Goal: Task Accomplishment & Management: Manage account settings

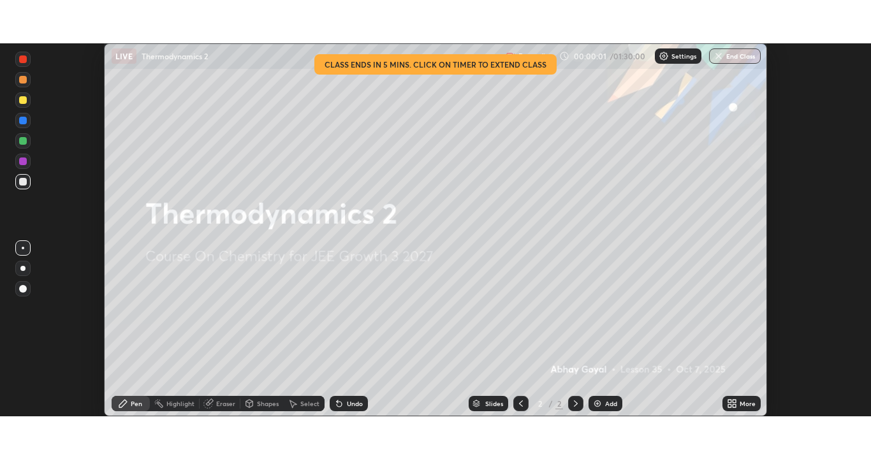
scroll to position [373, 871]
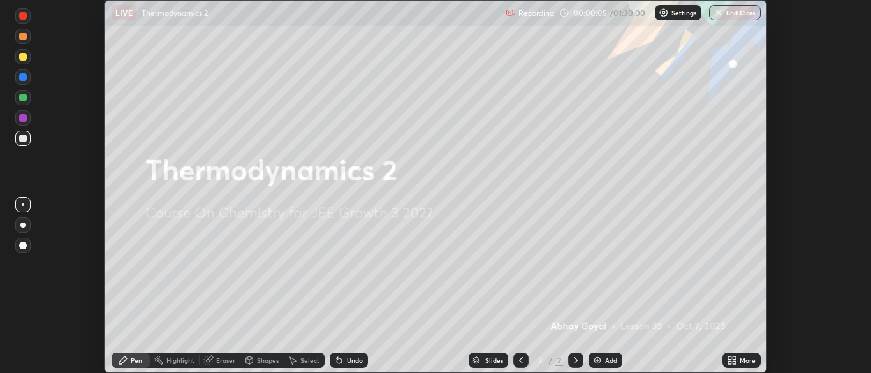
click at [729, 362] on icon at bounding box center [729, 362] width 3 height 3
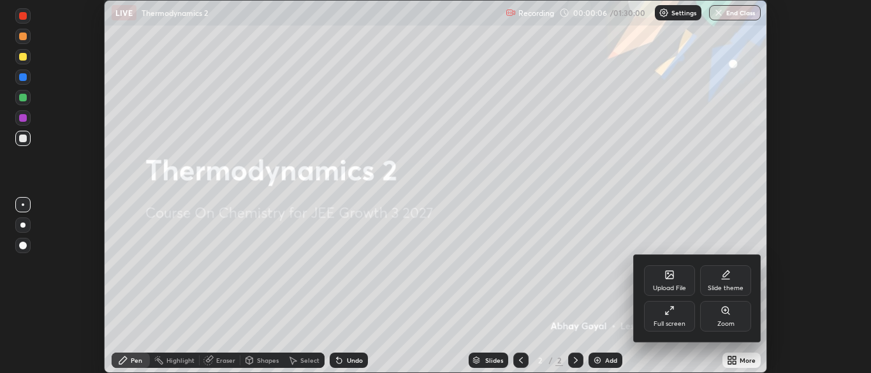
click at [667, 321] on div "Full screen" at bounding box center [669, 324] width 32 height 6
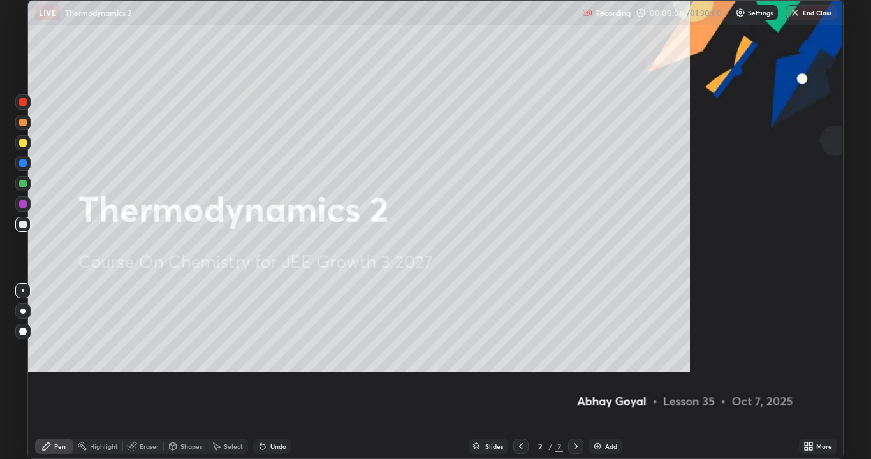
scroll to position [459, 871]
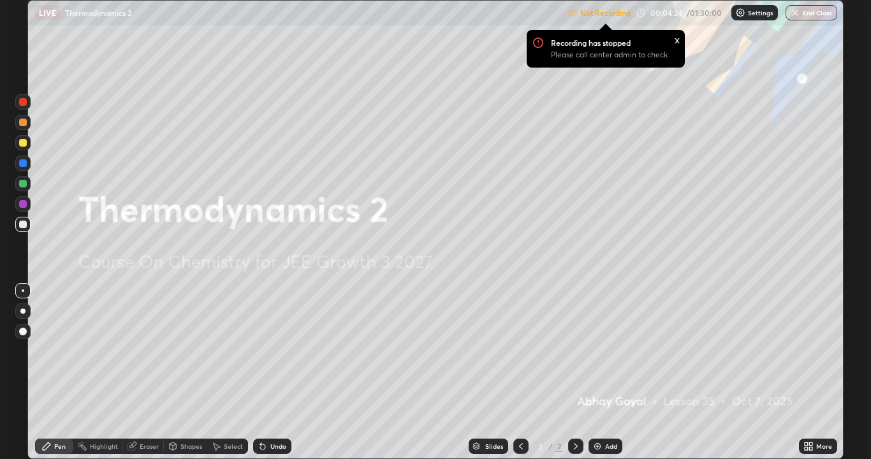
click at [605, 372] on div "Add" at bounding box center [611, 446] width 12 height 6
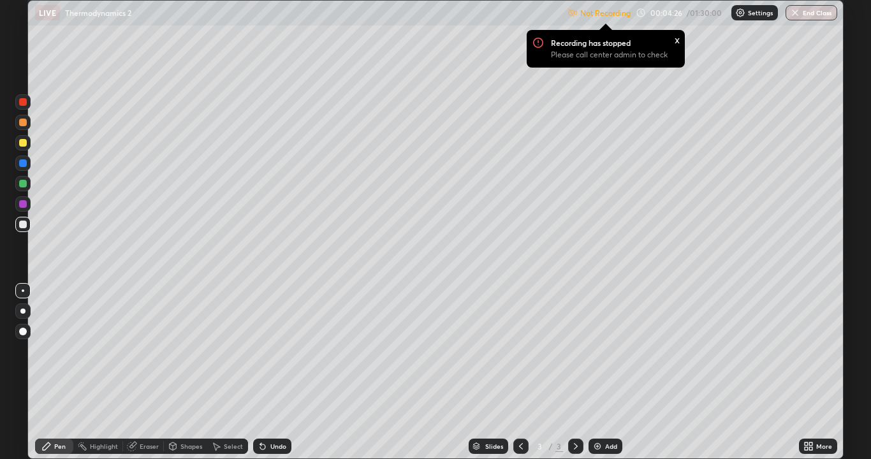
click at [20, 226] on div at bounding box center [23, 225] width 8 height 8
click at [282, 372] on div "Undo" at bounding box center [272, 446] width 38 height 15
click at [277, 372] on div "Undo" at bounding box center [278, 446] width 16 height 6
click at [276, 372] on div "Undo" at bounding box center [278, 446] width 16 height 6
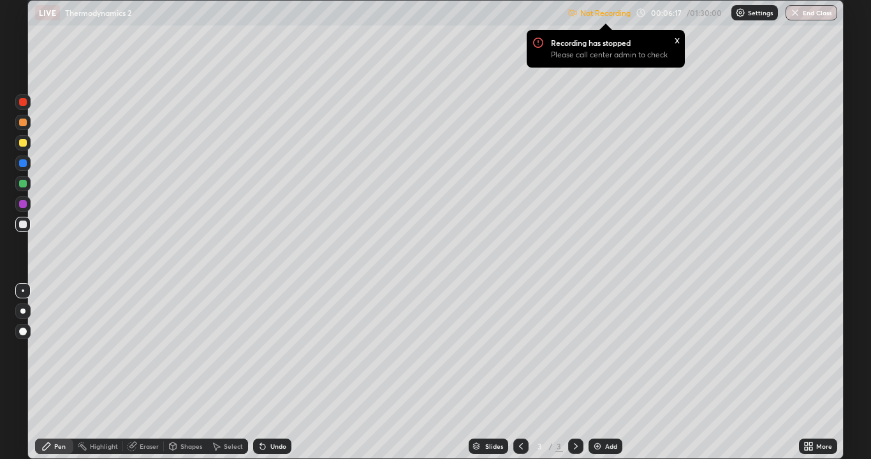
click at [268, 372] on div "Undo" at bounding box center [272, 446] width 38 height 15
click at [272, 372] on div "Undo" at bounding box center [278, 446] width 16 height 6
click at [277, 372] on div "Undo" at bounding box center [278, 446] width 16 height 6
click at [275, 372] on div "Undo" at bounding box center [278, 446] width 16 height 6
click at [20, 202] on div at bounding box center [23, 204] width 8 height 8
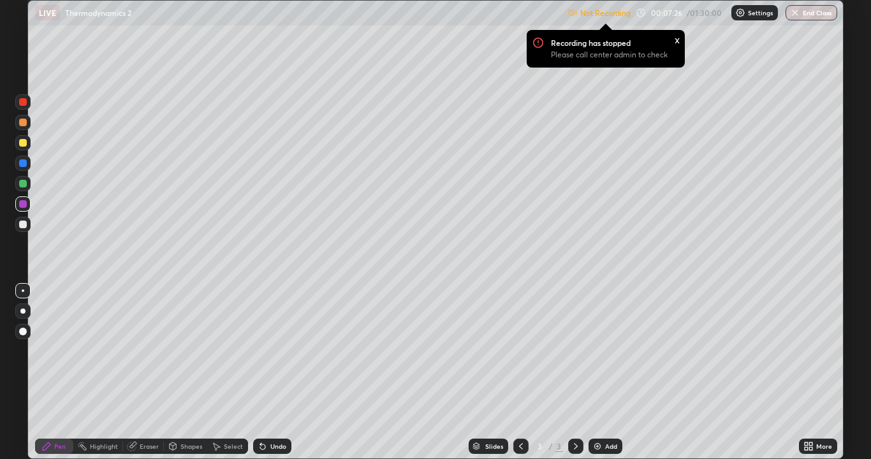
click at [22, 185] on div at bounding box center [23, 184] width 8 height 8
click at [23, 225] on div at bounding box center [23, 225] width 8 height 8
click at [606, 372] on div "Add" at bounding box center [611, 446] width 12 height 6
click at [23, 184] on div at bounding box center [23, 184] width 8 height 8
click at [22, 226] on div at bounding box center [23, 225] width 8 height 8
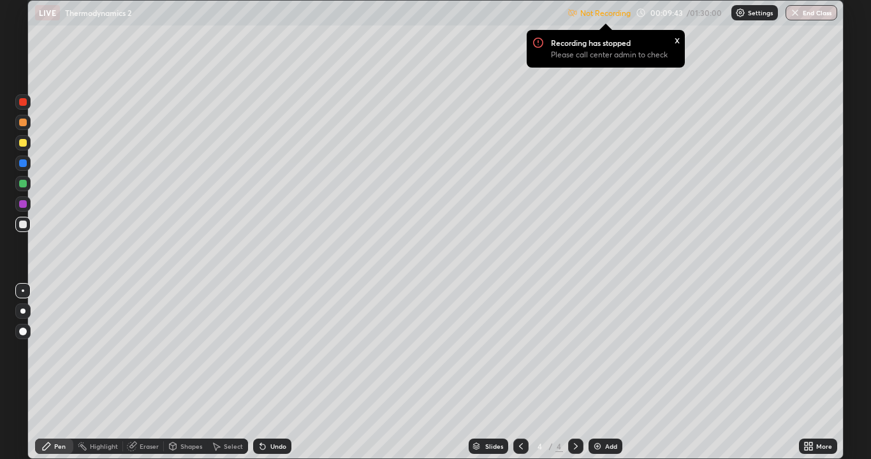
click at [22, 184] on div at bounding box center [23, 184] width 8 height 8
click at [184, 372] on div "Shapes" at bounding box center [185, 445] width 43 height 25
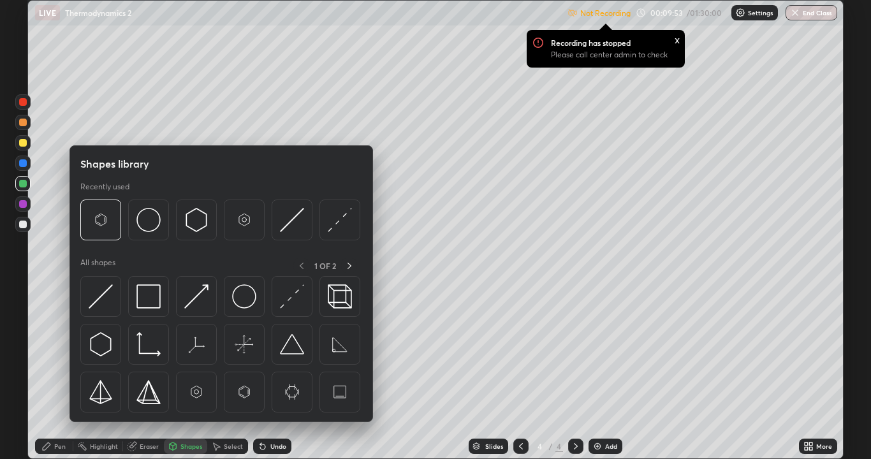
click at [33, 368] on div "Erase all" at bounding box center [23, 229] width 31 height 408
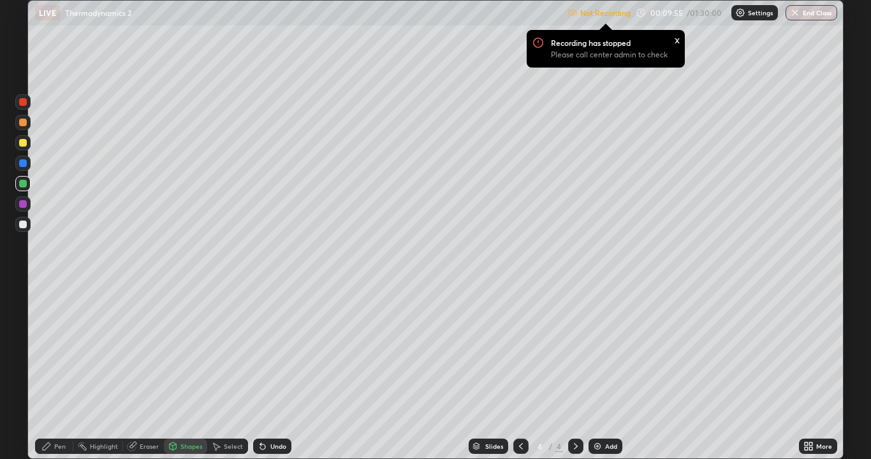
click at [267, 372] on div "Undo" at bounding box center [272, 446] width 38 height 15
click at [61, 372] on div "Pen" at bounding box center [54, 446] width 38 height 15
click at [260, 372] on div "Undo" at bounding box center [269, 445] width 43 height 25
click at [25, 143] on div at bounding box center [23, 143] width 8 height 8
click at [605, 372] on div "Add" at bounding box center [611, 446] width 12 height 6
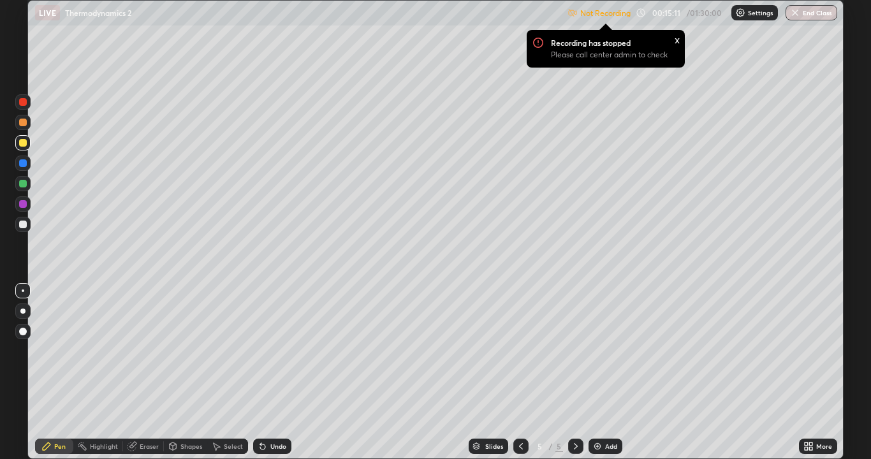
click at [607, 372] on div "Add" at bounding box center [611, 446] width 12 height 6
click at [22, 187] on div at bounding box center [23, 184] width 8 height 8
click at [610, 372] on div "Add" at bounding box center [611, 446] width 12 height 6
click at [607, 372] on div "Add" at bounding box center [611, 446] width 12 height 6
click at [270, 372] on div "Undo" at bounding box center [272, 446] width 38 height 15
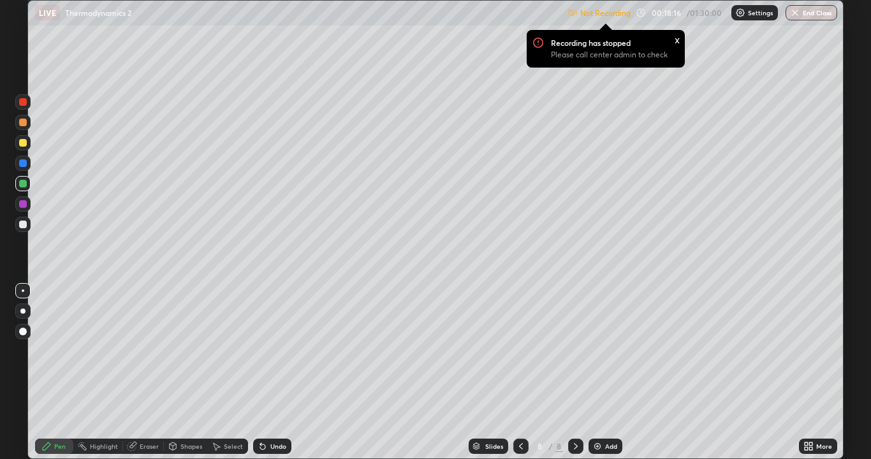
click at [273, 372] on div "Undo" at bounding box center [278, 446] width 16 height 6
click at [600, 372] on img at bounding box center [597, 446] width 10 height 10
click at [20, 222] on div at bounding box center [23, 225] width 8 height 8
click at [609, 372] on div "Add" at bounding box center [611, 446] width 12 height 6
click at [26, 120] on div at bounding box center [23, 123] width 8 height 8
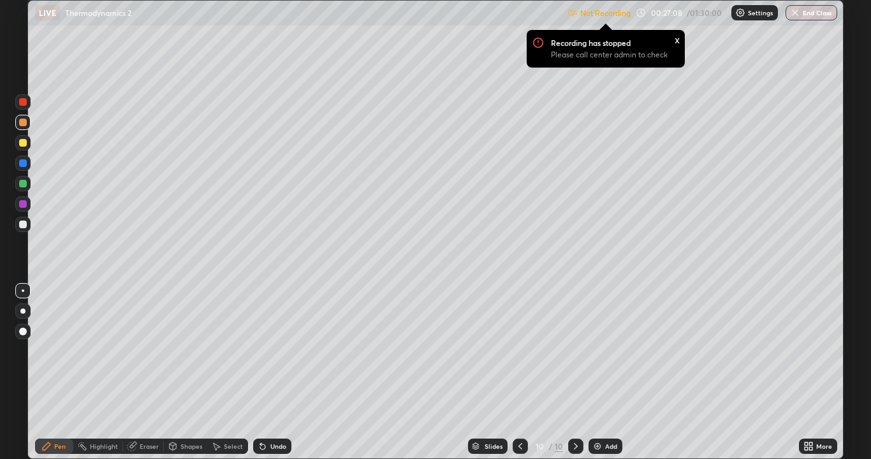
click at [28, 227] on div at bounding box center [22, 224] width 15 height 15
click at [674, 41] on div "x" at bounding box center [676, 39] width 5 height 13
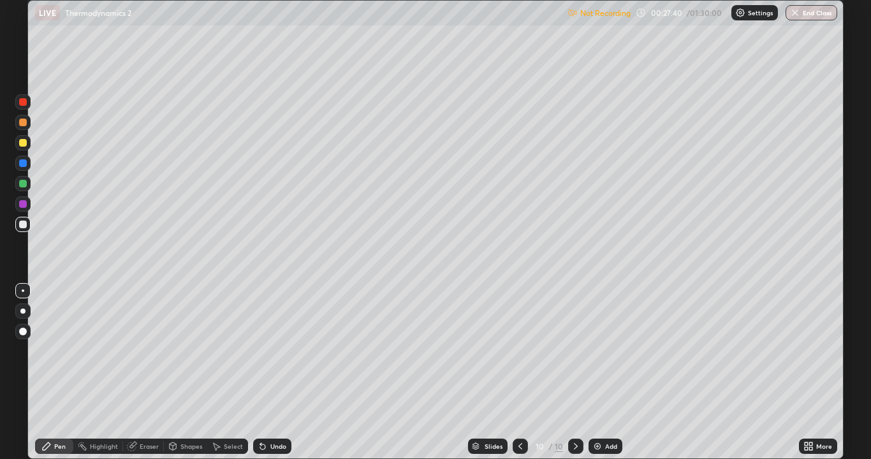
click at [24, 204] on div at bounding box center [23, 204] width 8 height 8
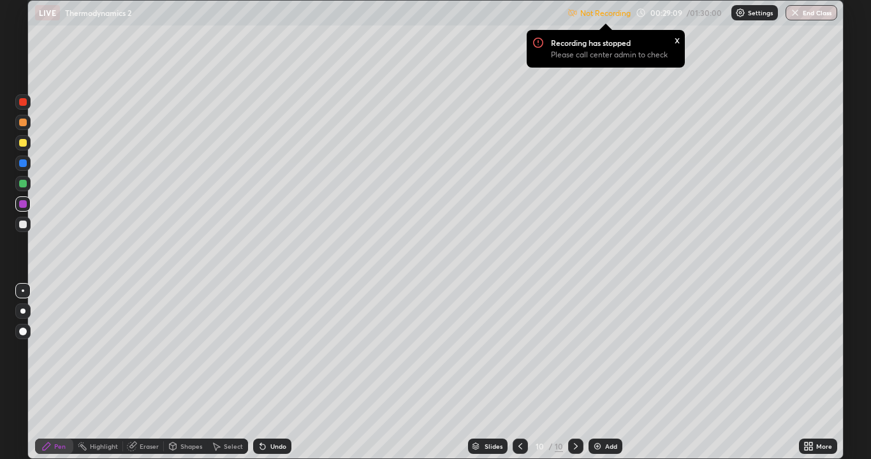
click at [20, 145] on div at bounding box center [23, 143] width 8 height 8
click at [674, 39] on div "x" at bounding box center [676, 39] width 5 height 13
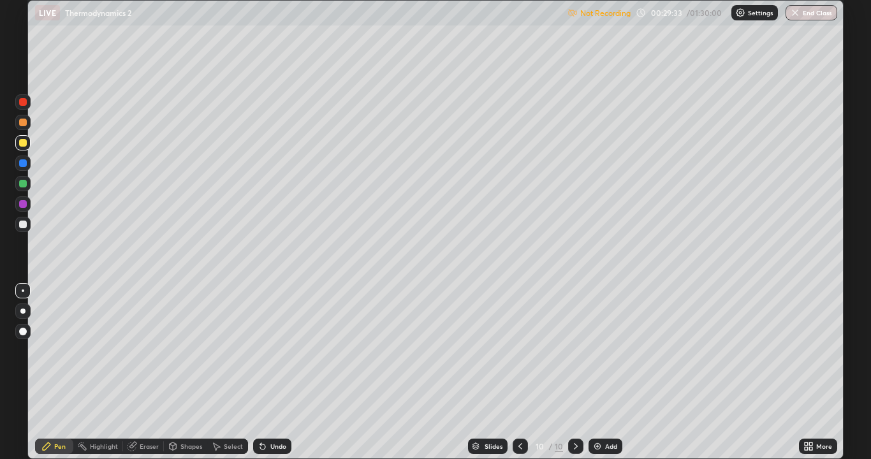
click at [273, 372] on div "Undo" at bounding box center [272, 446] width 38 height 15
click at [272, 372] on div "Undo" at bounding box center [278, 446] width 16 height 6
click at [274, 372] on div "Undo" at bounding box center [278, 446] width 16 height 6
click at [272, 372] on div "Undo" at bounding box center [278, 446] width 16 height 6
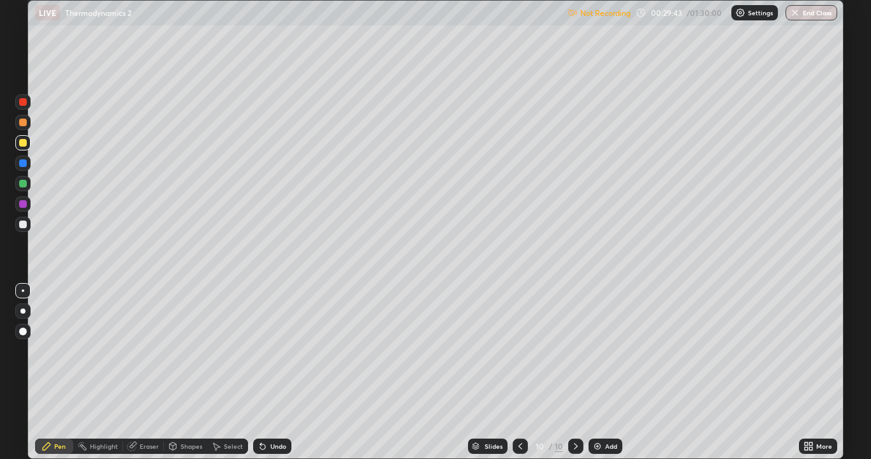
click at [260, 372] on icon at bounding box center [262, 446] width 5 height 5
click at [19, 222] on div at bounding box center [23, 225] width 8 height 8
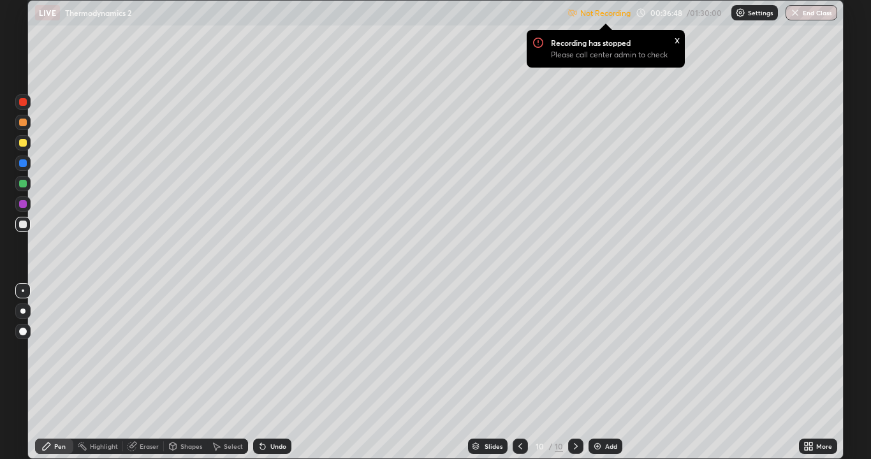
click at [603, 372] on div "Add" at bounding box center [605, 446] width 34 height 15
click at [147, 372] on div "Eraser" at bounding box center [149, 446] width 19 height 6
click at [53, 372] on div "Pen" at bounding box center [54, 446] width 38 height 15
click at [612, 372] on div "Add" at bounding box center [605, 446] width 34 height 15
click at [514, 372] on div at bounding box center [520, 446] width 15 height 15
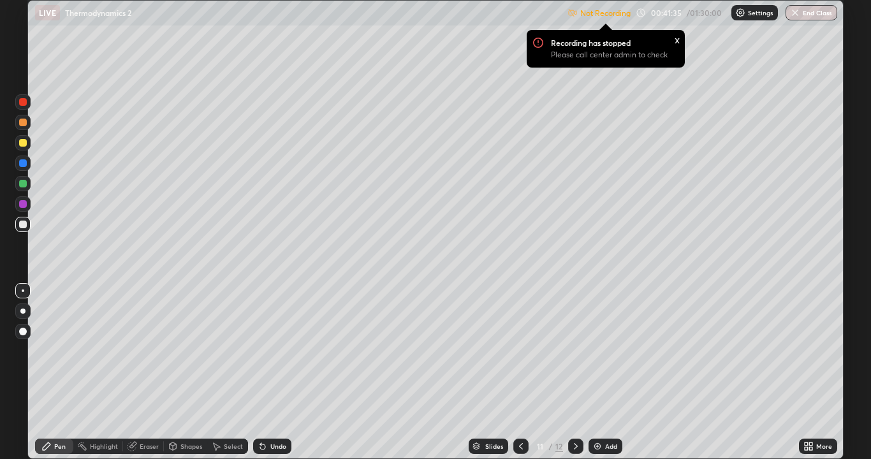
click at [517, 372] on div at bounding box center [520, 446] width 15 height 15
click at [575, 372] on icon at bounding box center [575, 446] width 10 height 10
click at [576, 372] on div at bounding box center [575, 446] width 15 height 15
click at [19, 184] on div at bounding box center [23, 184] width 8 height 8
click at [676, 38] on div "x" at bounding box center [676, 39] width 5 height 13
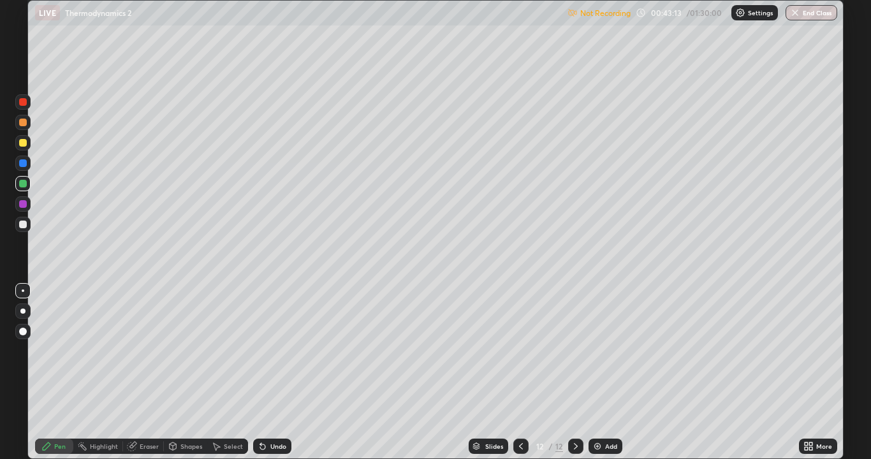
click at [521, 372] on div at bounding box center [520, 446] width 15 height 15
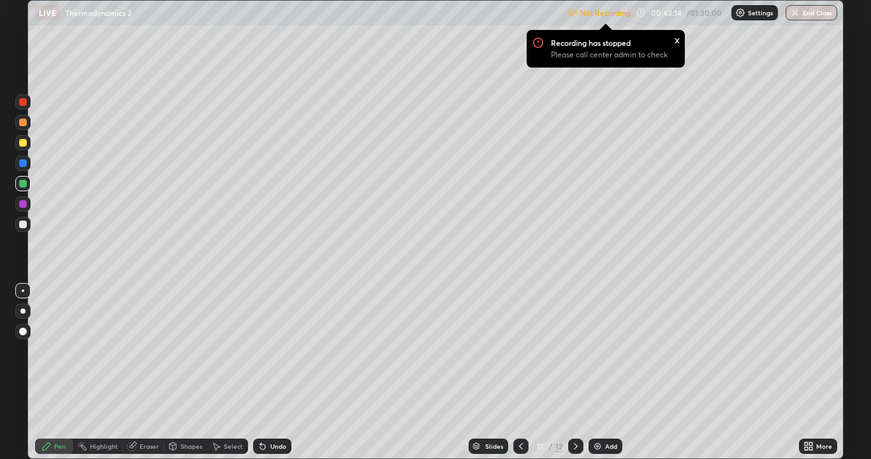
click at [520, 372] on icon at bounding box center [521, 446] width 10 height 10
click at [570, 372] on icon at bounding box center [575, 446] width 10 height 10
click at [568, 372] on div at bounding box center [575, 446] width 15 height 15
click at [521, 372] on div at bounding box center [520, 445] width 15 height 25
click at [516, 372] on icon at bounding box center [521, 446] width 10 height 10
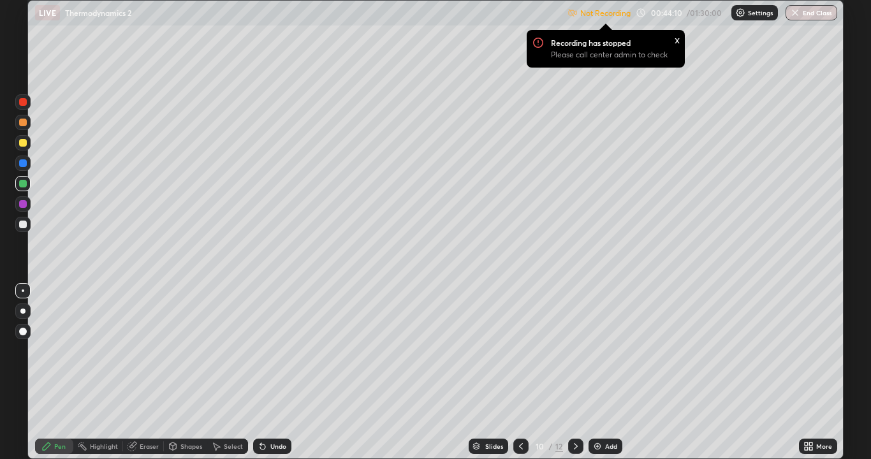
click at [573, 372] on icon at bounding box center [575, 446] width 10 height 10
click at [575, 372] on icon at bounding box center [576, 446] width 4 height 6
click at [538, 372] on div "12" at bounding box center [539, 446] width 13 height 8
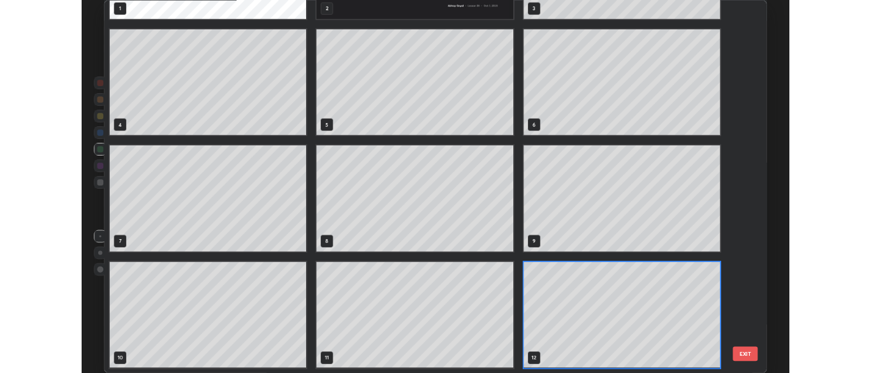
scroll to position [454, 808]
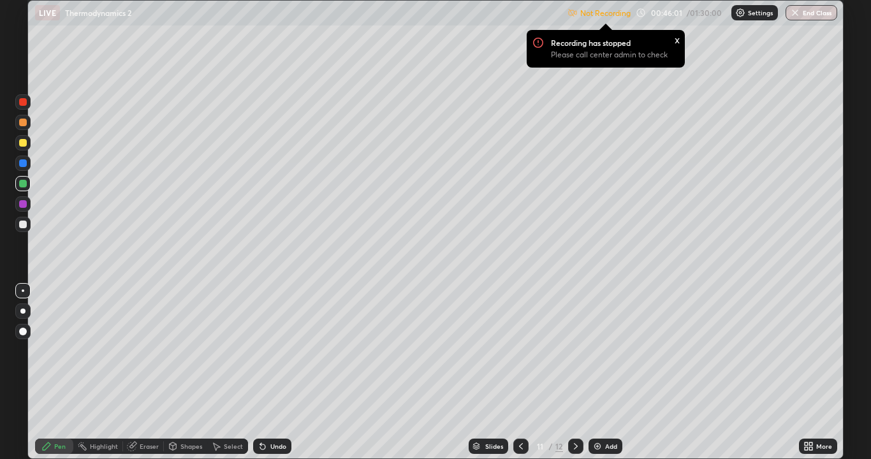
click at [141, 372] on div "Eraser" at bounding box center [143, 446] width 41 height 15
click at [56, 372] on div "Pen" at bounding box center [59, 446] width 11 height 6
click at [574, 372] on icon at bounding box center [575, 446] width 10 height 10
click at [575, 372] on icon at bounding box center [576, 446] width 4 height 6
click at [572, 372] on div at bounding box center [575, 445] width 15 height 25
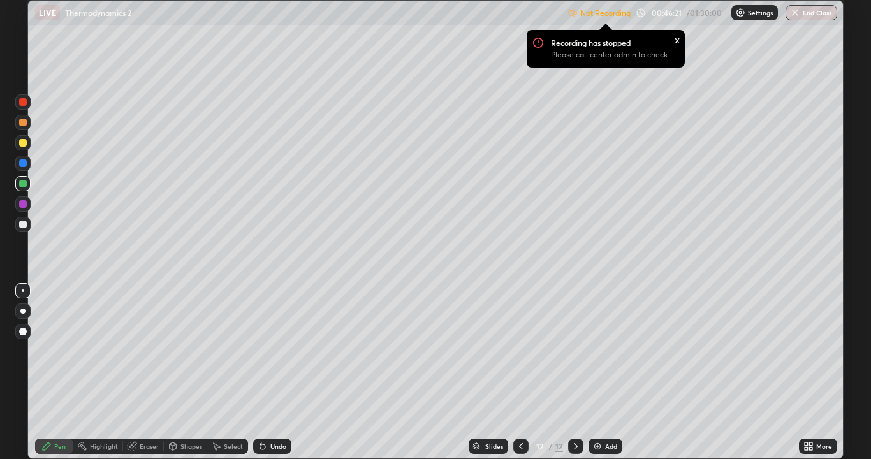
click at [516, 372] on icon at bounding box center [521, 446] width 10 height 10
click at [519, 372] on icon at bounding box center [521, 446] width 10 height 10
click at [592, 372] on img at bounding box center [597, 446] width 10 height 10
click at [272, 372] on div "Undo" at bounding box center [278, 446] width 16 height 6
click at [268, 372] on div "Undo" at bounding box center [272, 446] width 38 height 15
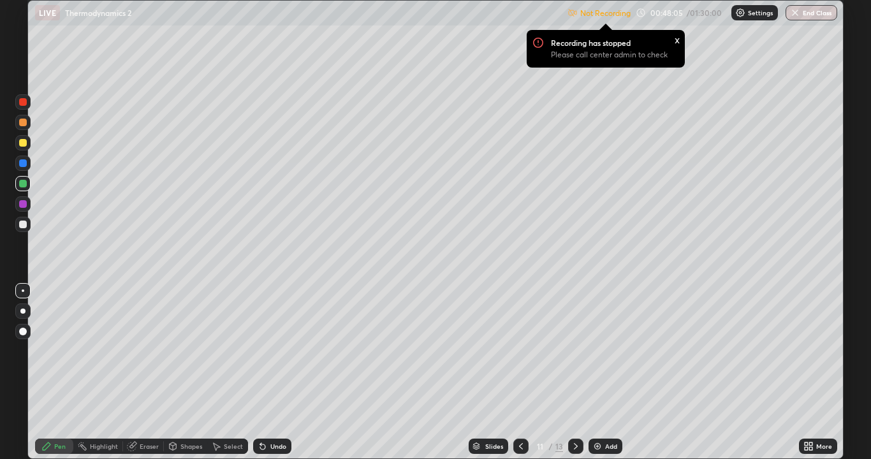
click at [674, 41] on div "x" at bounding box center [676, 39] width 5 height 13
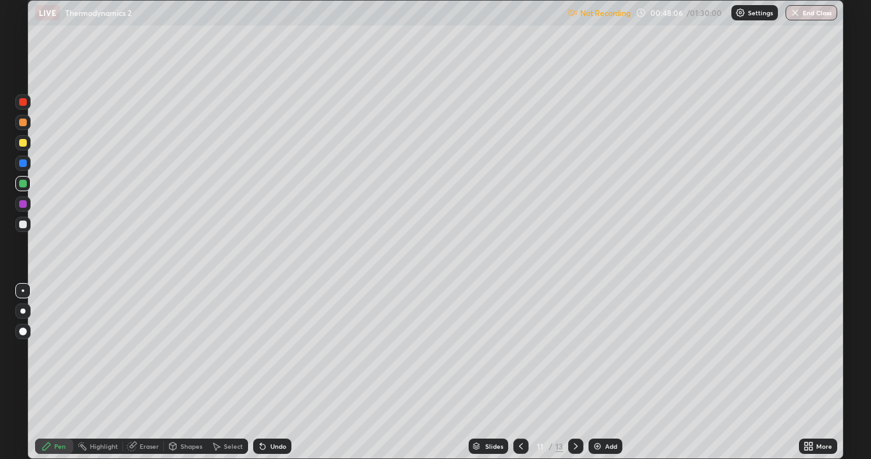
click at [22, 140] on div at bounding box center [23, 143] width 8 height 8
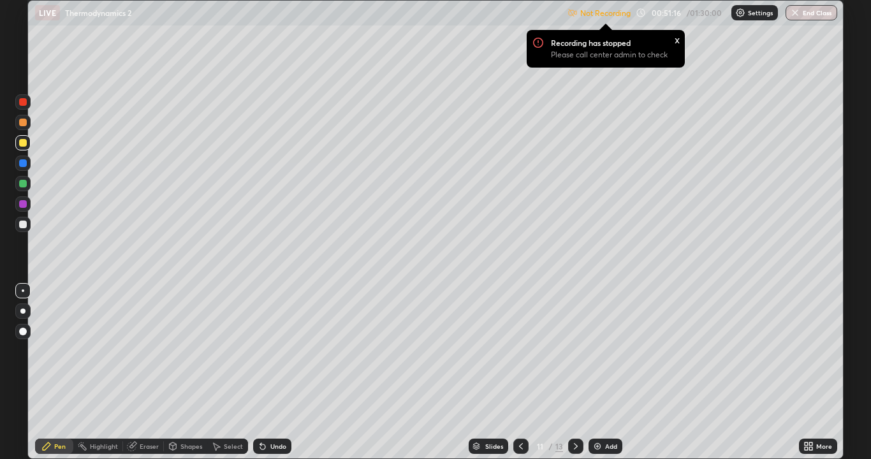
click at [611, 372] on div "Add" at bounding box center [611, 446] width 12 height 6
click at [605, 372] on div "Add" at bounding box center [611, 446] width 12 height 6
click at [275, 372] on div "Undo" at bounding box center [278, 446] width 16 height 6
click at [276, 372] on div "Undo" at bounding box center [278, 446] width 16 height 6
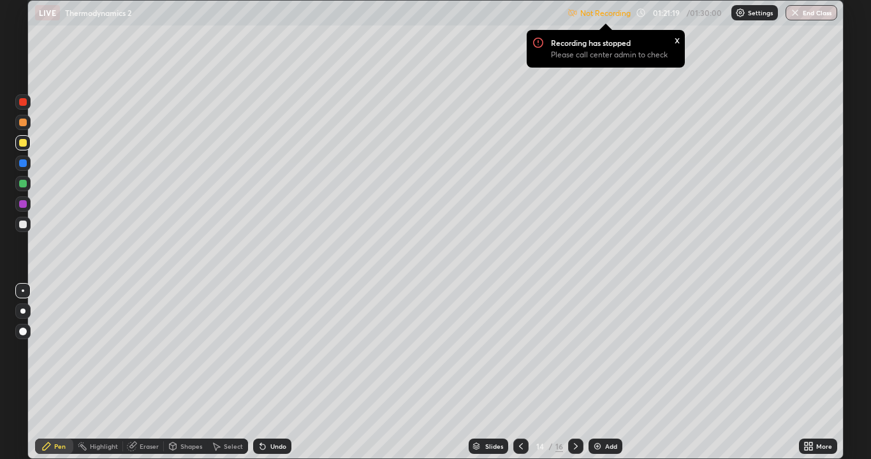
click at [807, 15] on button "End Class" at bounding box center [811, 12] width 52 height 15
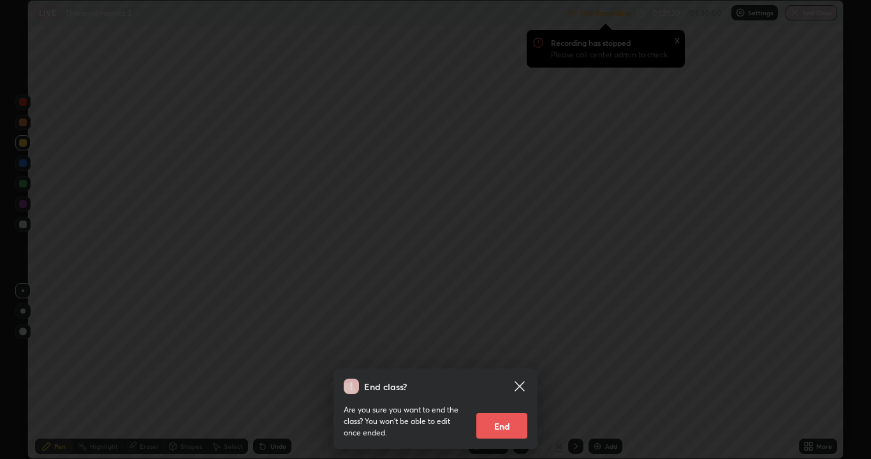
click at [503, 372] on button "End" at bounding box center [501, 425] width 51 height 25
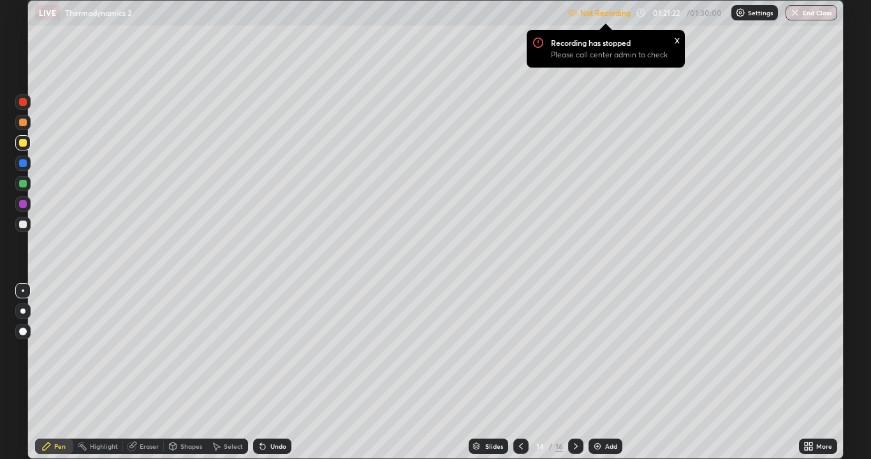
click at [807, 17] on button "End Class" at bounding box center [811, 12] width 52 height 15
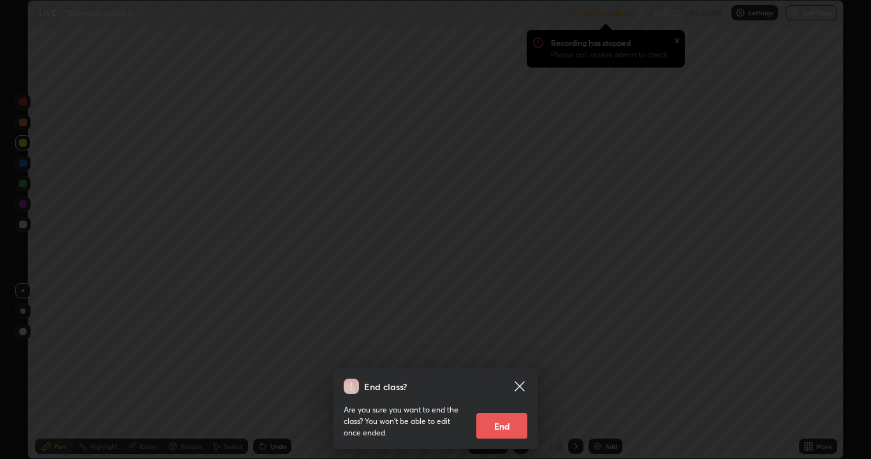
click at [507, 372] on button "End" at bounding box center [501, 425] width 51 height 25
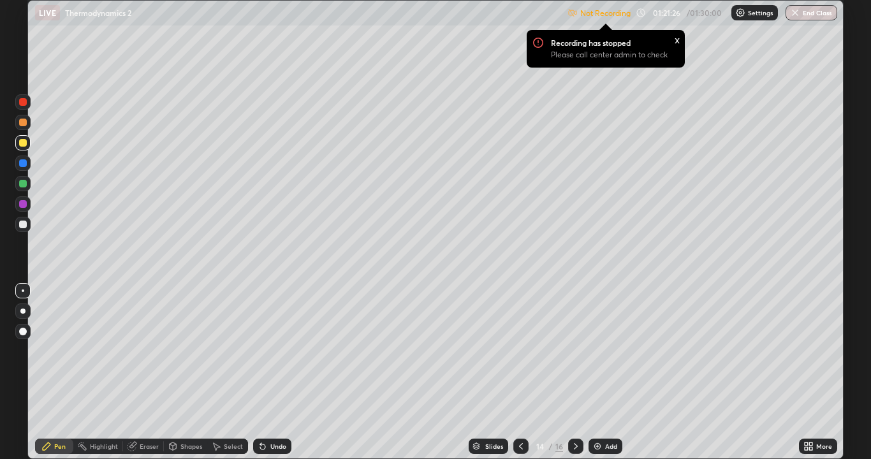
click at [678, 36] on div "x" at bounding box center [676, 39] width 5 height 13
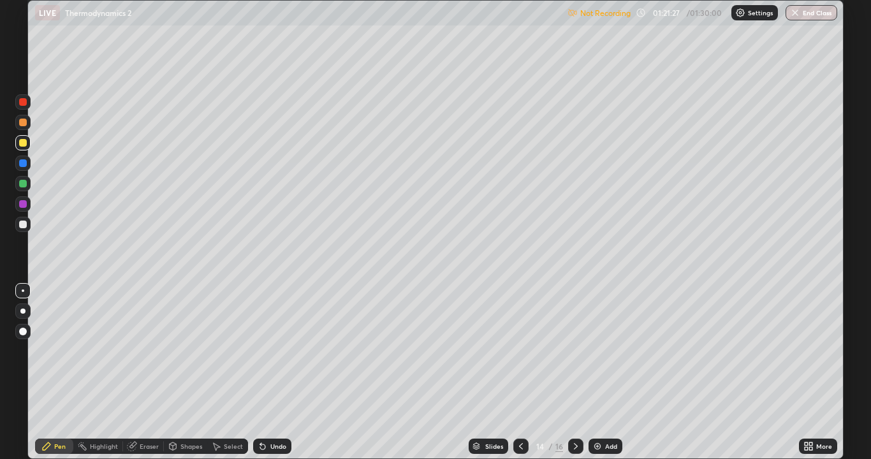
click at [817, 372] on div "More" at bounding box center [824, 446] width 16 height 6
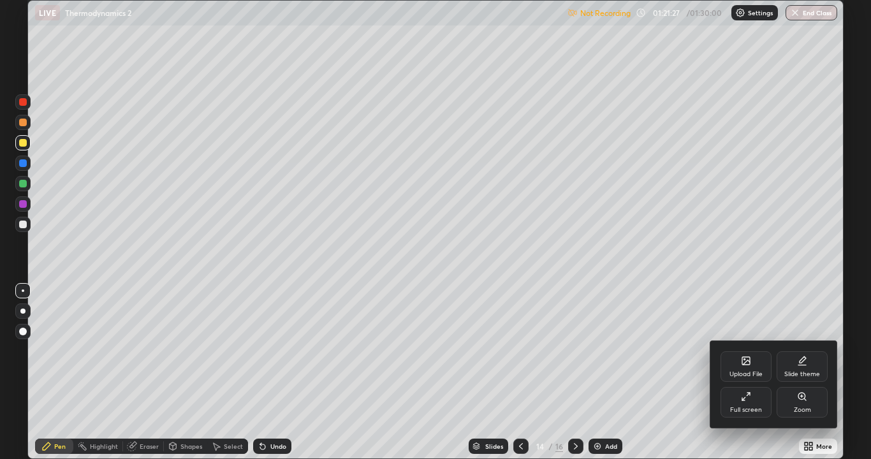
click at [753, 372] on div "Full screen" at bounding box center [745, 402] width 51 height 31
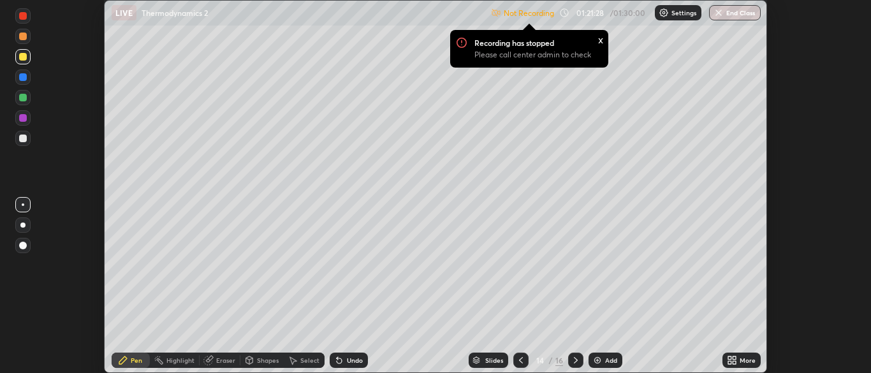
scroll to position [63363, 62866]
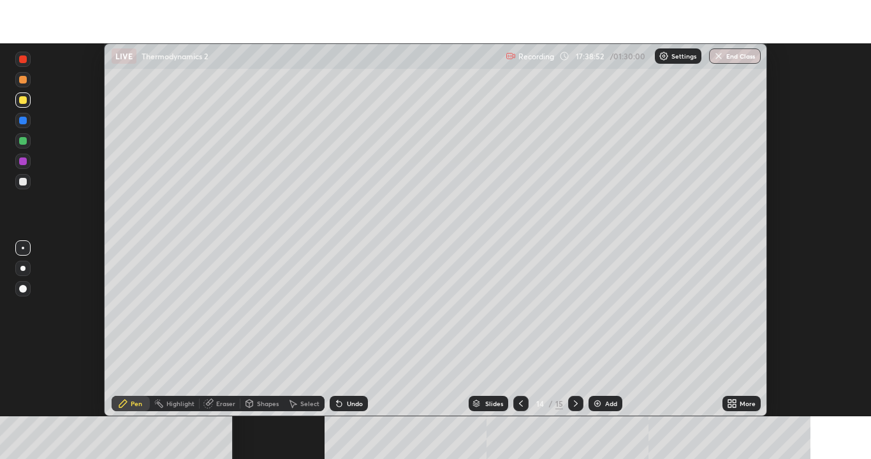
scroll to position [373, 870]
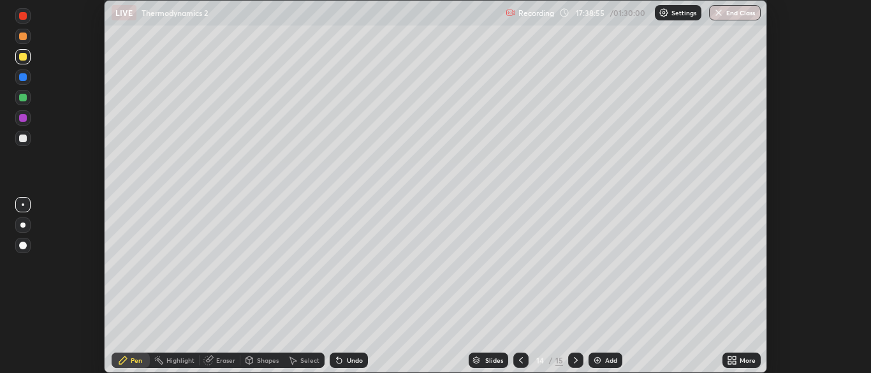
click at [728, 11] on button "End Class" at bounding box center [735, 12] width 52 height 15
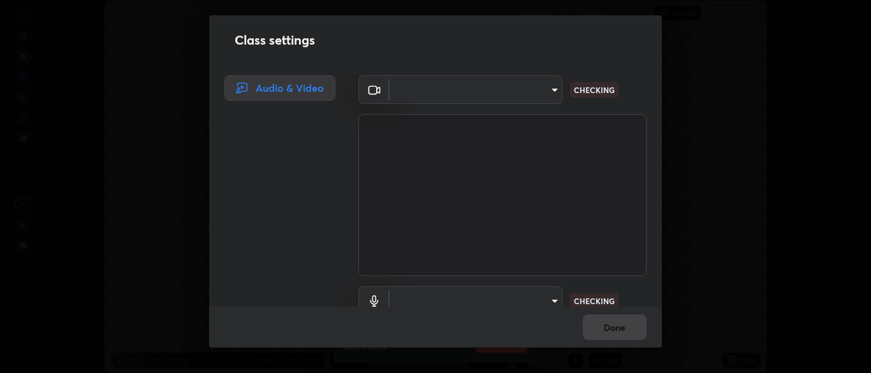
type input "7313fd45585aed834b6f1a7d948f9442f2d18b60722b63004f182b92f655e9b8"
type input "default"
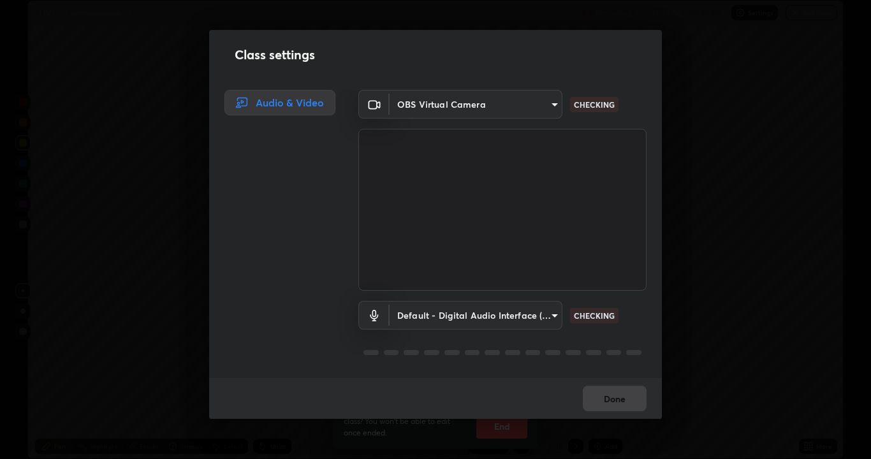
scroll to position [459, 871]
click at [620, 372] on div "Done" at bounding box center [435, 398] width 453 height 41
click at [616, 372] on div "Done" at bounding box center [435, 398] width 453 height 41
click at [692, 347] on div "Class settings Audio & Video OBS Virtual Camera 7313fd45585aed834b6f1a7d948f944…" at bounding box center [435, 229] width 871 height 459
click at [703, 333] on div "Class settings Audio & Video OBS Virtual Camera 7313fd45585aed834b6f1a7d948f944…" at bounding box center [435, 229] width 871 height 459
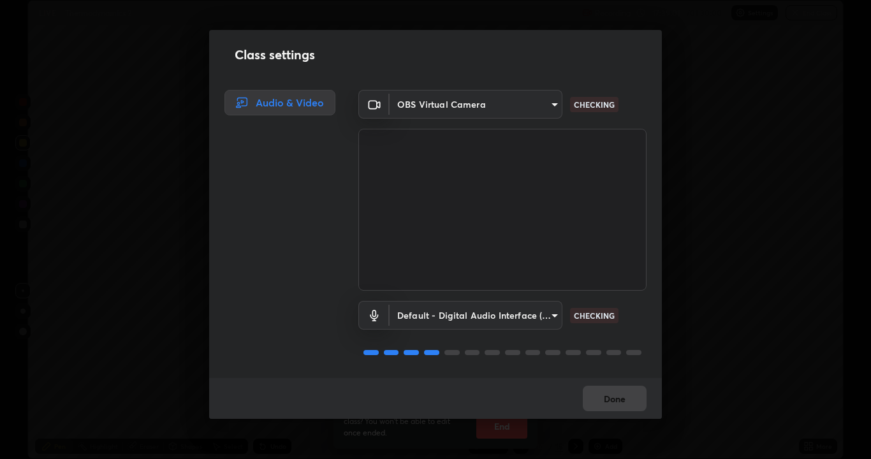
click at [707, 331] on div "Class settings Audio & Video OBS Virtual Camera 7313fd45585aed834b6f1a7d948f944…" at bounding box center [435, 229] width 871 height 459
click at [710, 331] on div "Class settings Audio & Video OBS Virtual Camera 7313fd45585aed834b6f1a7d948f944…" at bounding box center [435, 229] width 871 height 459
click at [713, 330] on div "Class settings Audio & Video OBS Virtual Camera 7313fd45585aed834b6f1a7d948f944…" at bounding box center [435, 229] width 871 height 459
click at [717, 327] on div "Class settings Audio & Video OBS Virtual Camera 7313fd45585aed834b6f1a7d948f944…" at bounding box center [435, 229] width 871 height 459
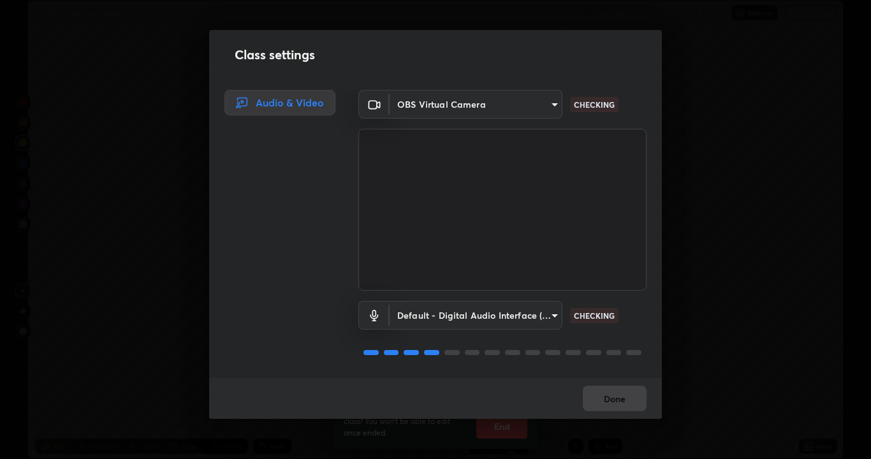
click at [715, 327] on div "Class settings Audio & Video OBS Virtual Camera 7313fd45585aed834b6f1a7d948f944…" at bounding box center [435, 229] width 871 height 459
click at [620, 372] on button "Done" at bounding box center [615, 398] width 64 height 25
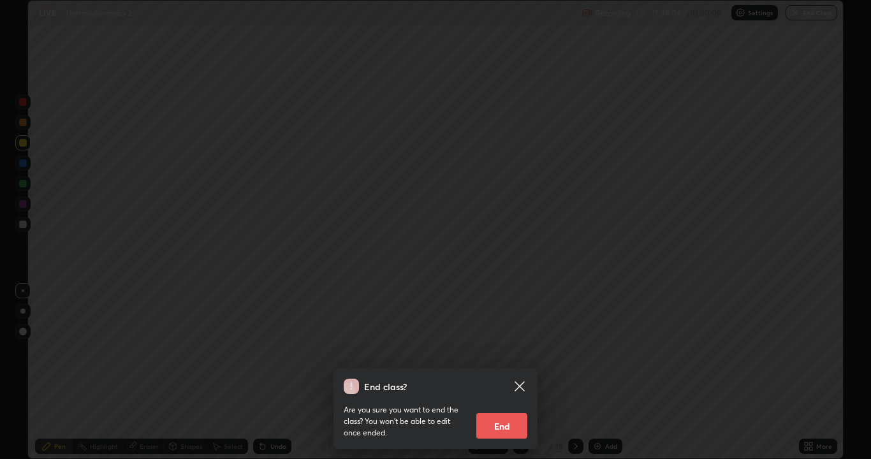
click at [816, 6] on div "End class? Are you sure you want to end the class? You won’t be able to edit on…" at bounding box center [435, 229] width 871 height 459
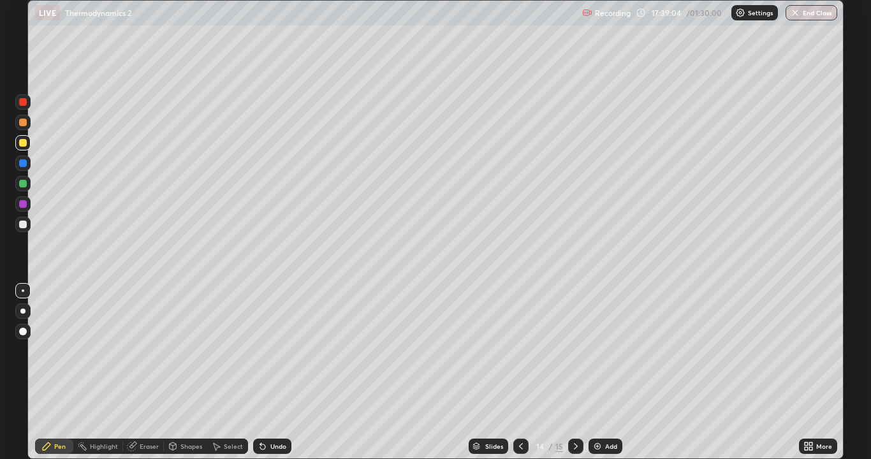
click at [818, 11] on button "End Class" at bounding box center [811, 12] width 52 height 15
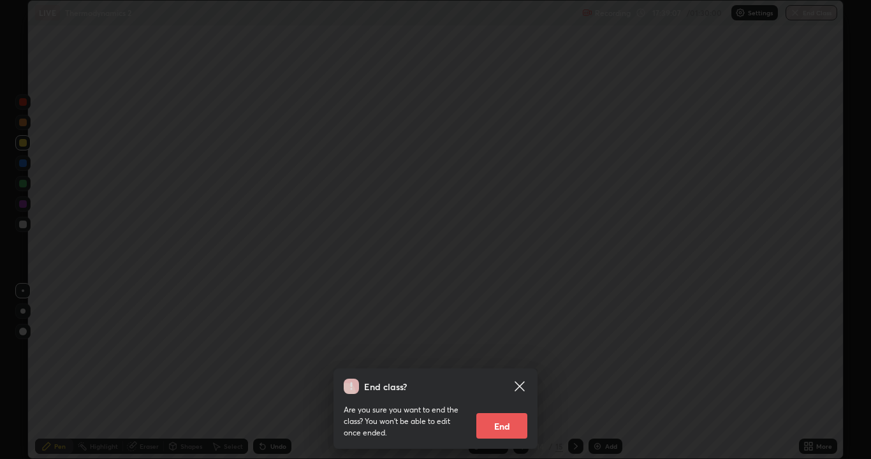
click at [406, 372] on div "Are you sure you want to end the class? You won’t be able to edit once ended. E…" at bounding box center [436, 416] width 184 height 45
click at [484, 372] on button "End" at bounding box center [501, 425] width 51 height 25
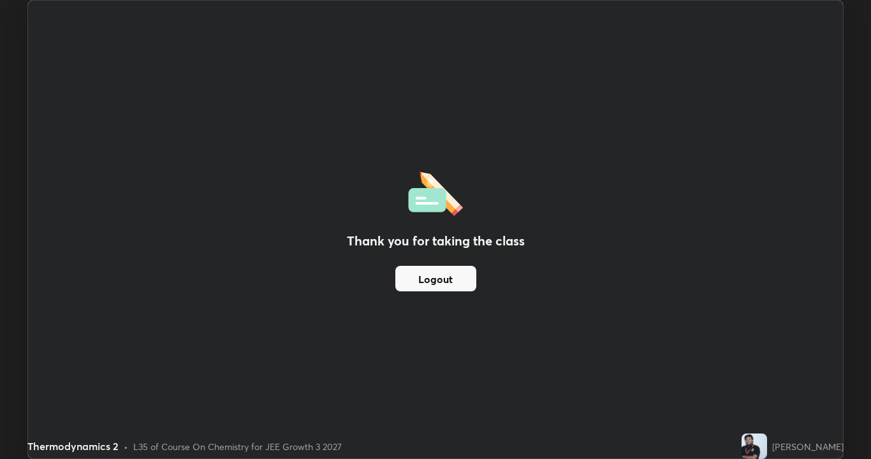
click at [426, 277] on button "Logout" at bounding box center [435, 278] width 81 height 25
